Goal: Use online tool/utility

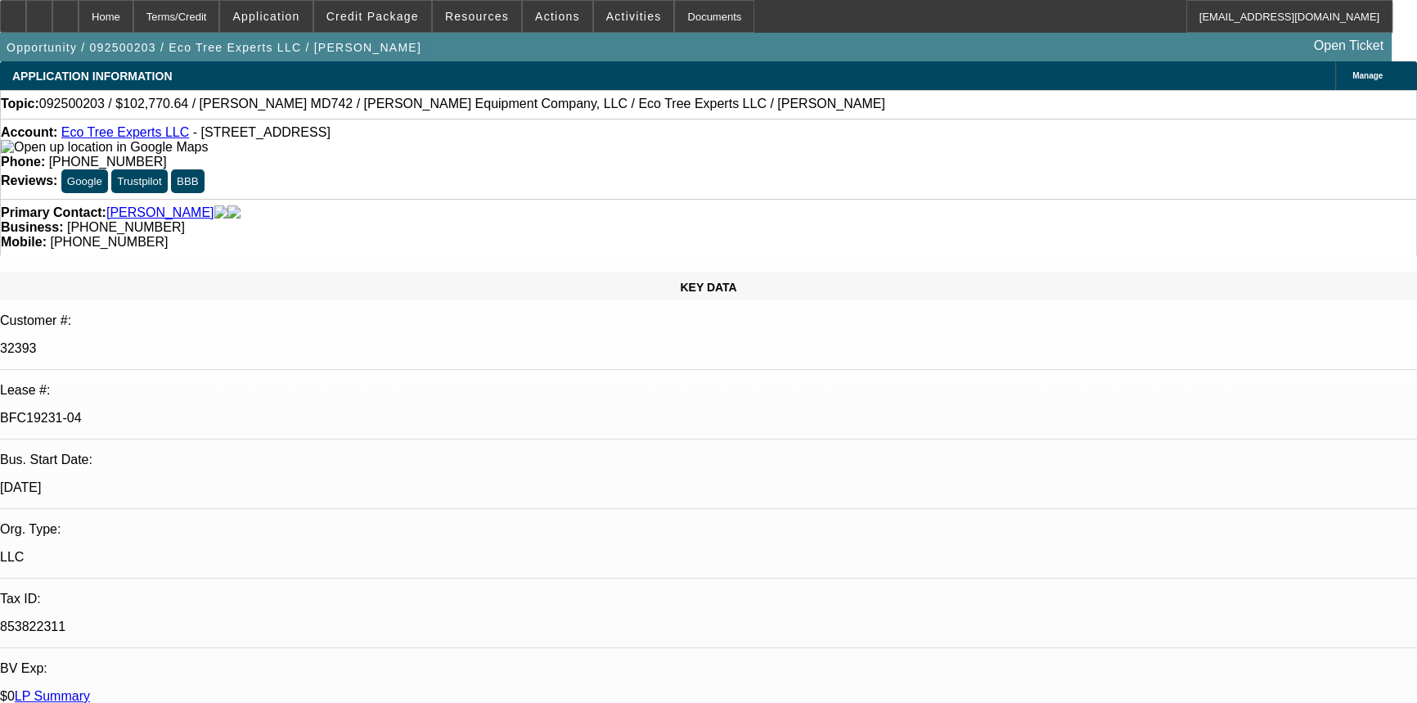
select select "0"
select select "6"
select select "0"
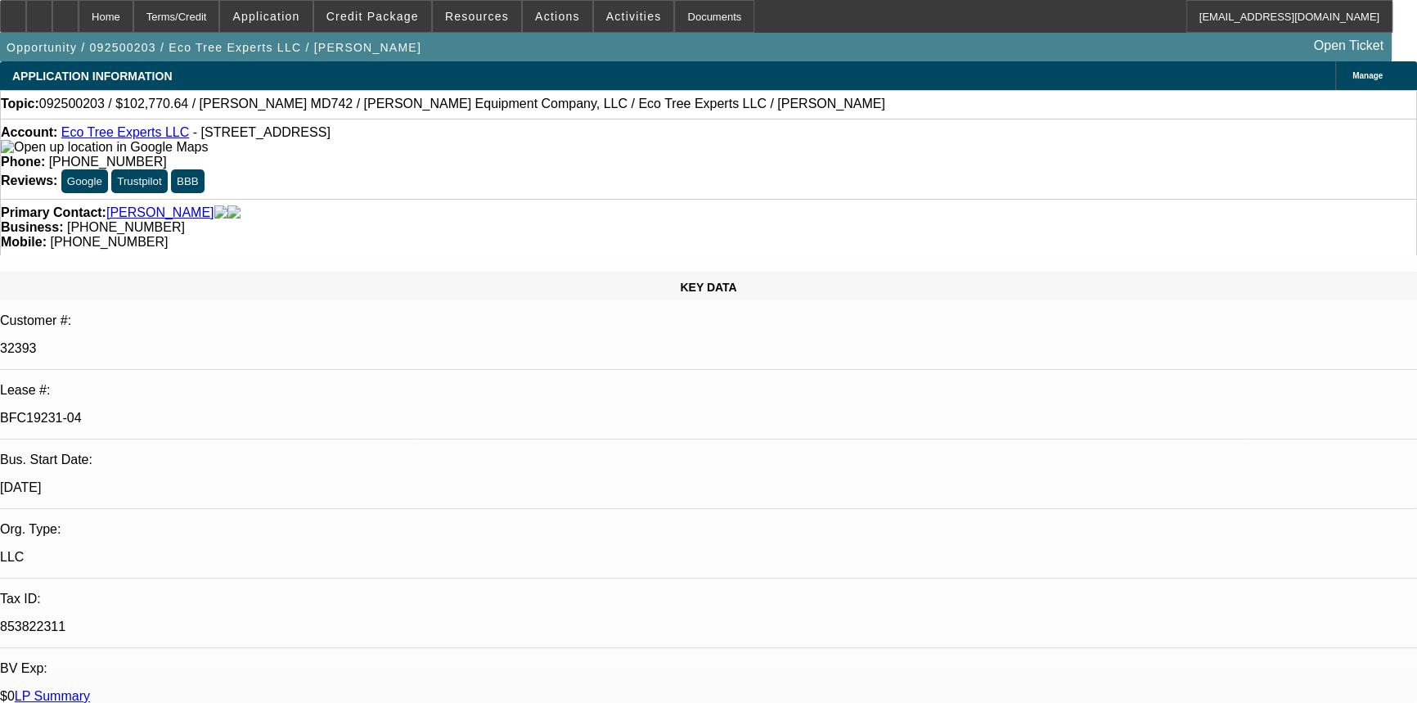
select select "0"
select select "6"
select select "0"
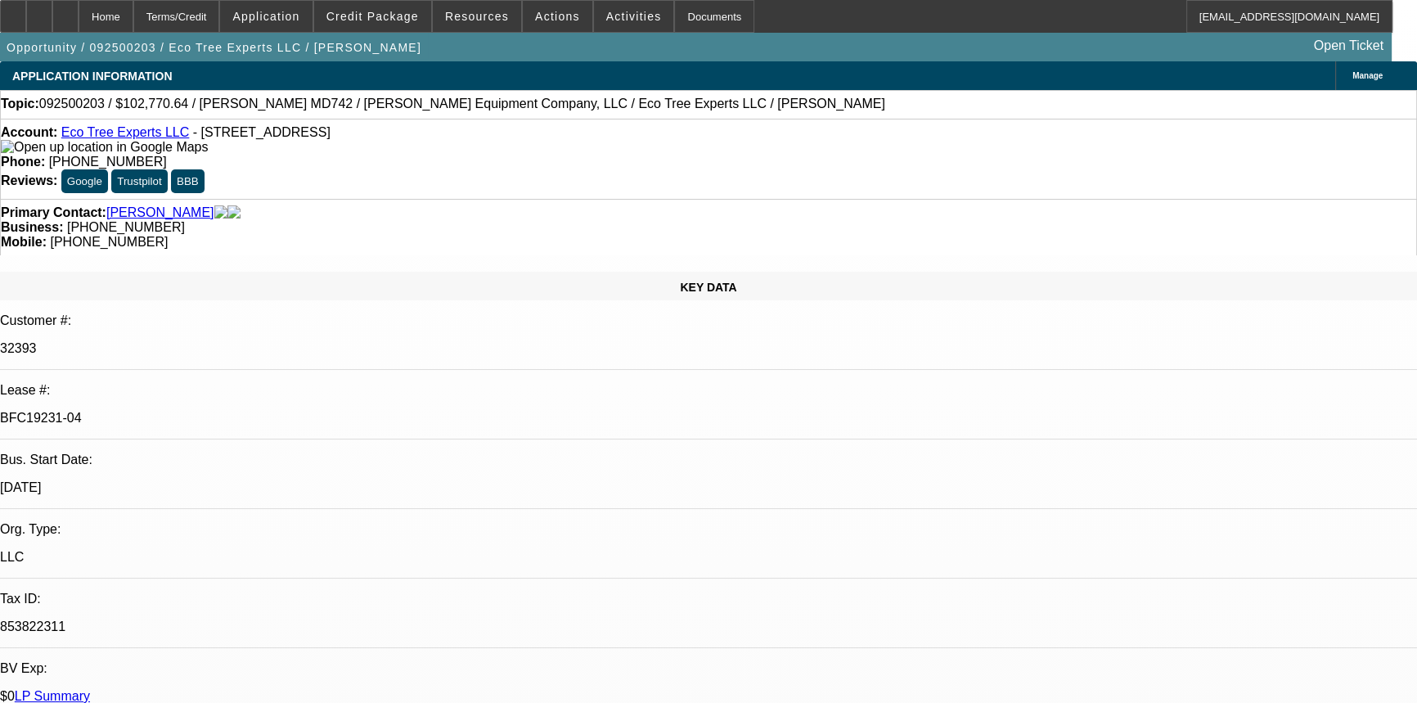
select select "0"
select select "6"
select select "0"
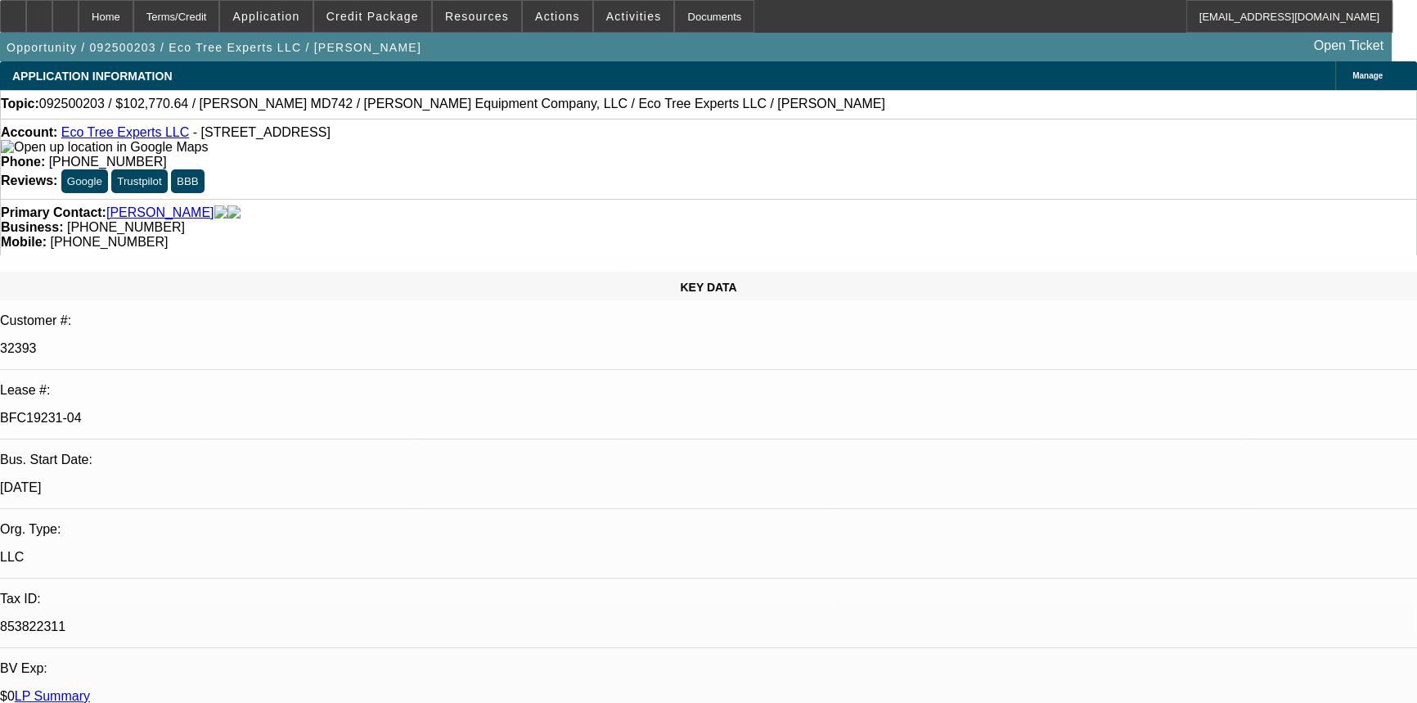
select select "6"
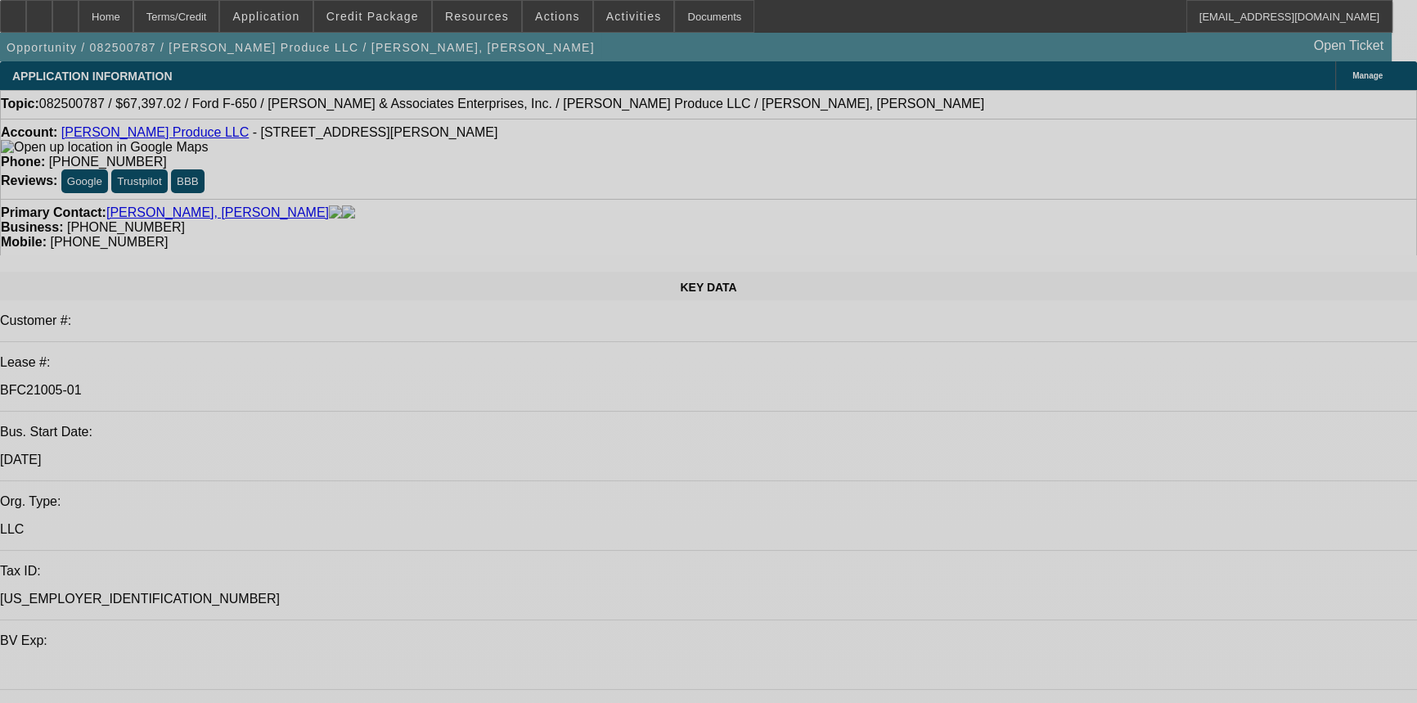
select select "0"
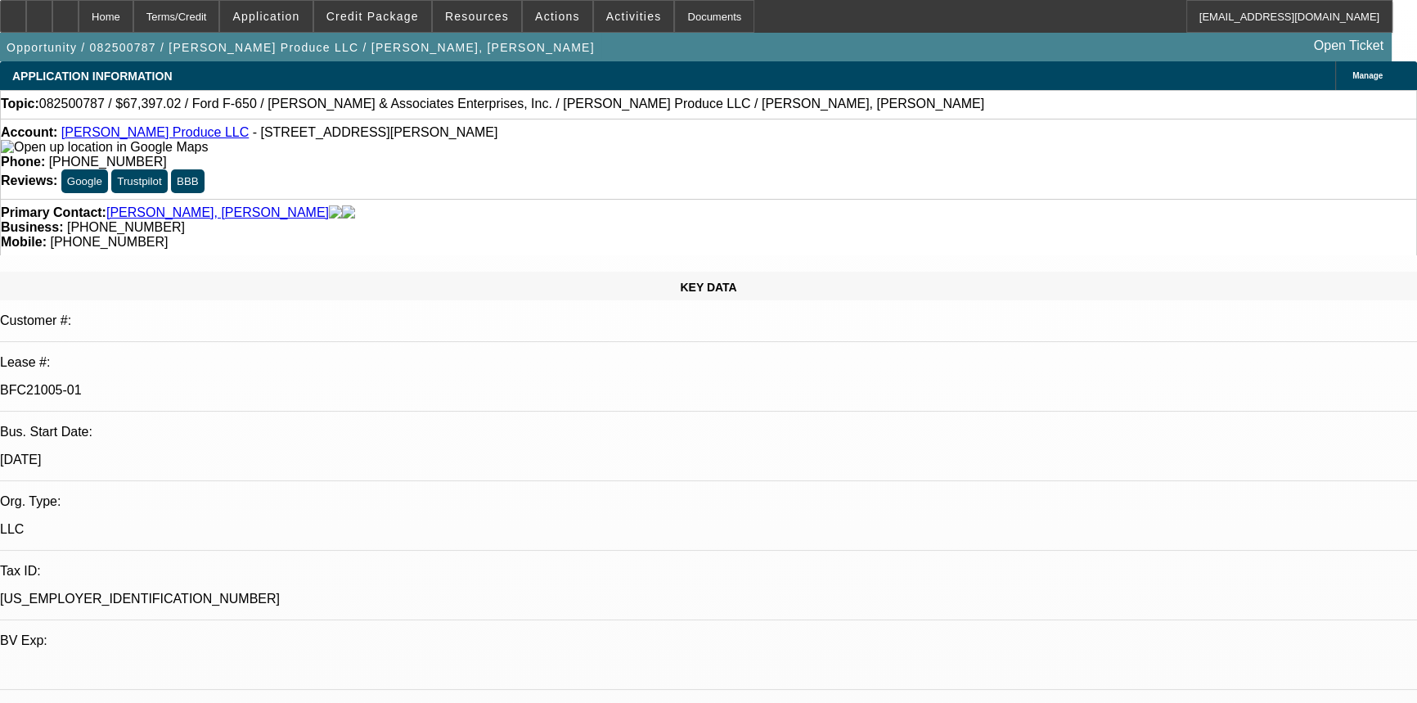
select select "0"
select select "6"
select select "0"
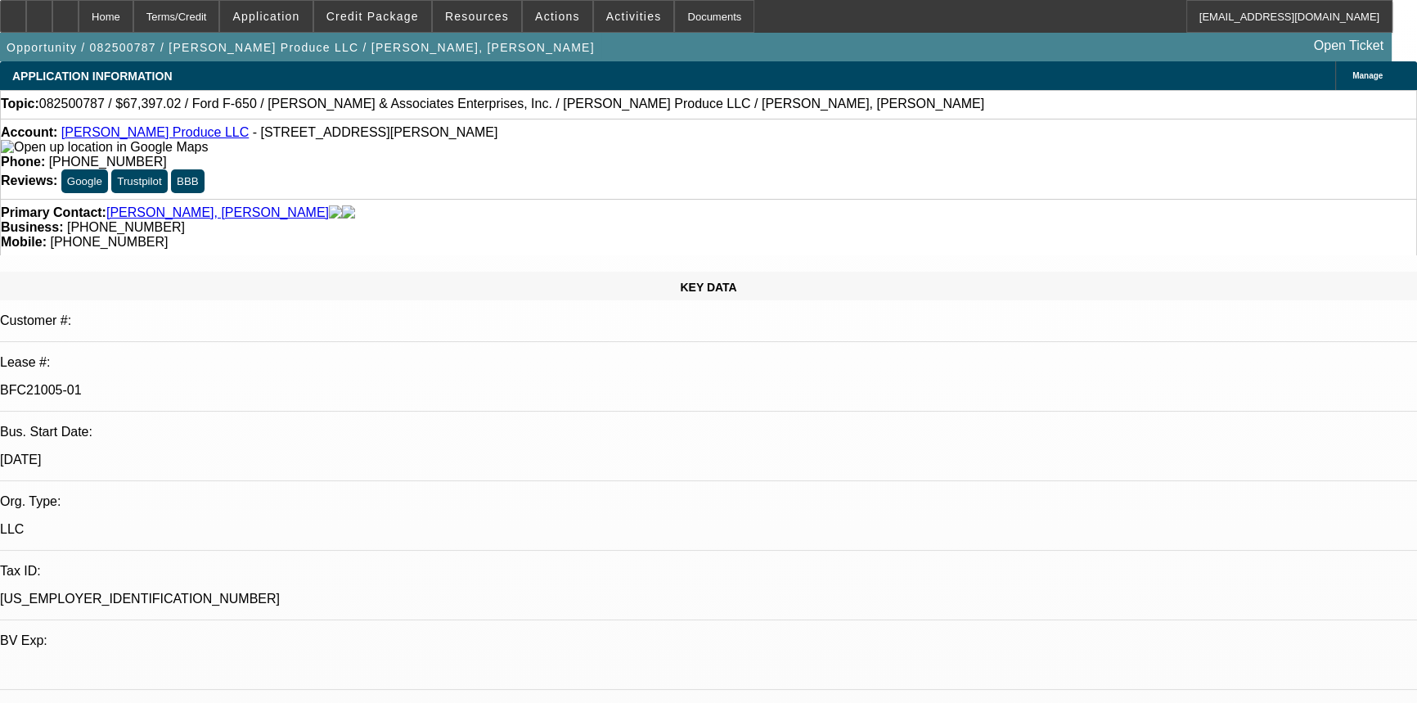
select select "0"
select select "6"
select select "0"
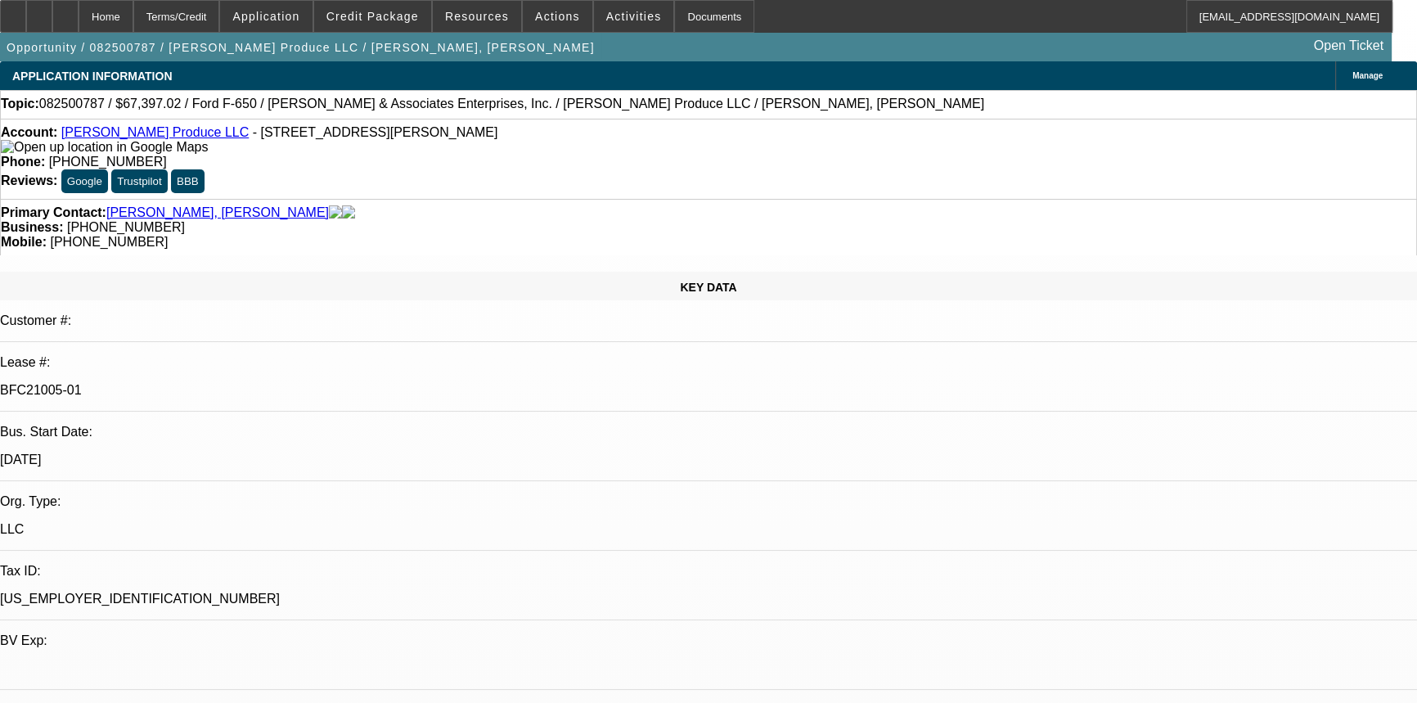
select select "6"
select select "0"
select select "6"
